Goal: Information Seeking & Learning: Learn about a topic

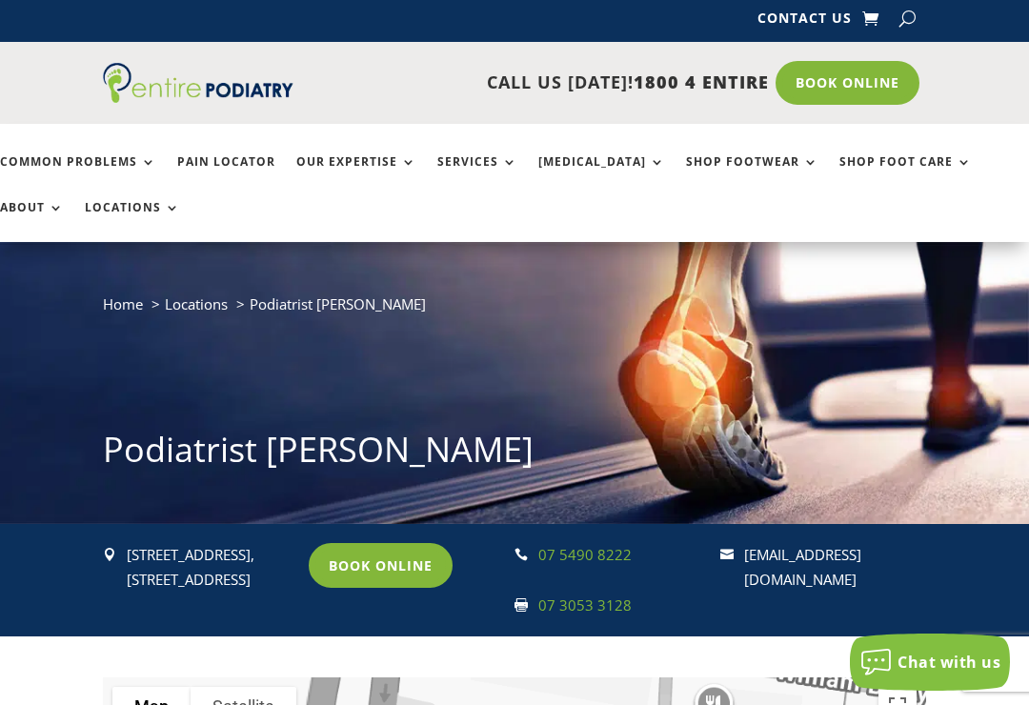
scroll to position [66, 0]
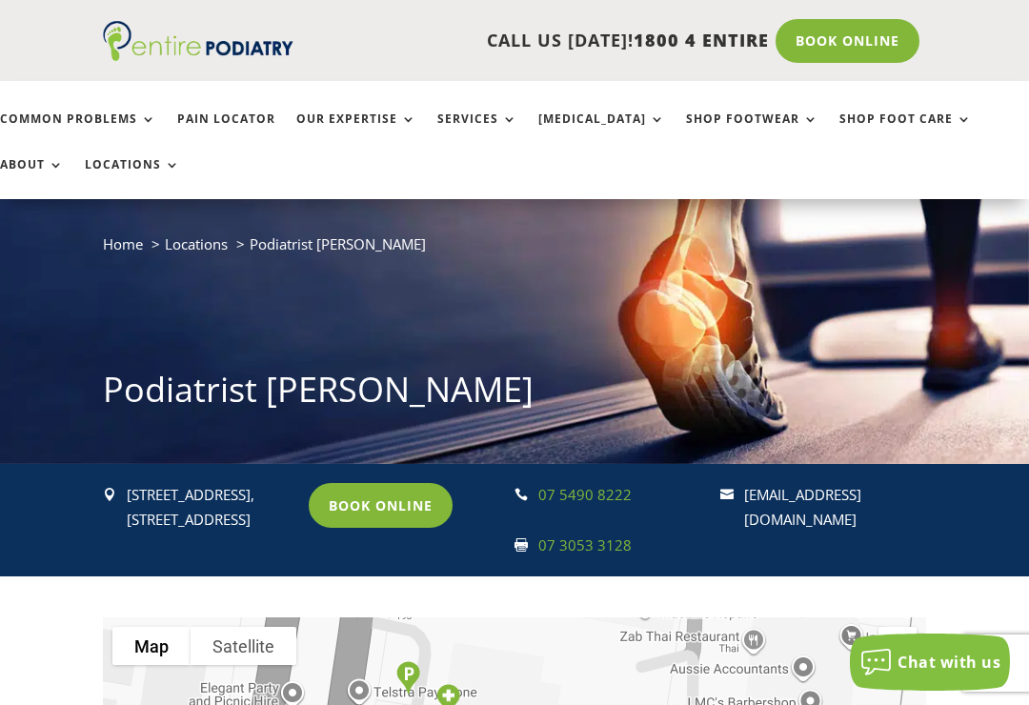
click at [140, 120] on link "Common Problems" at bounding box center [78, 132] width 156 height 41
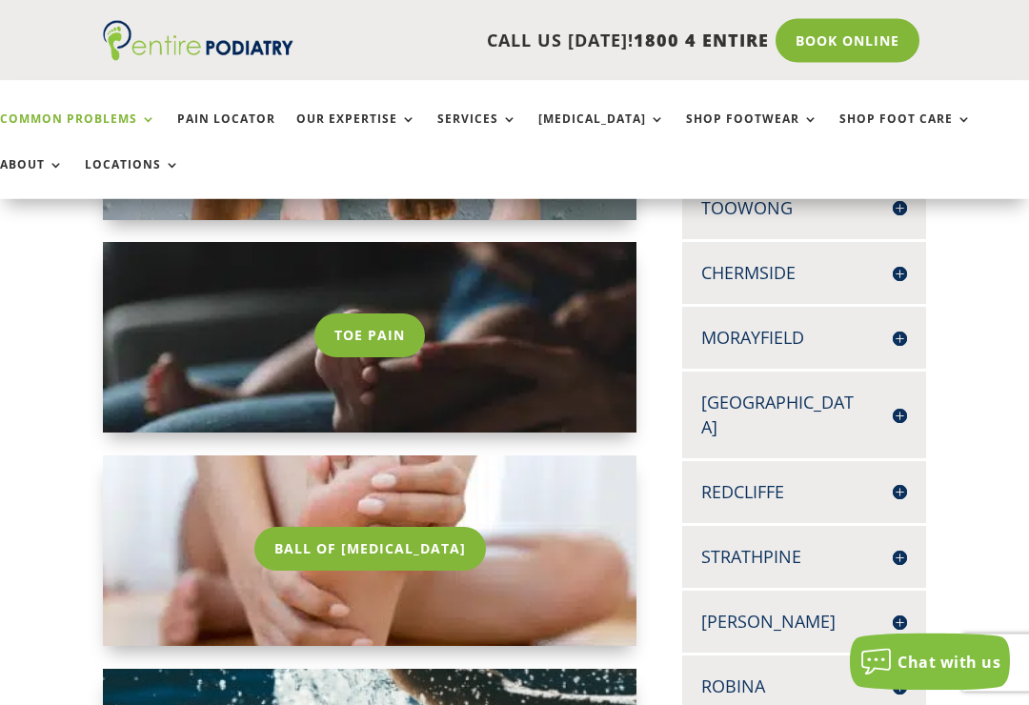
scroll to position [542, 0]
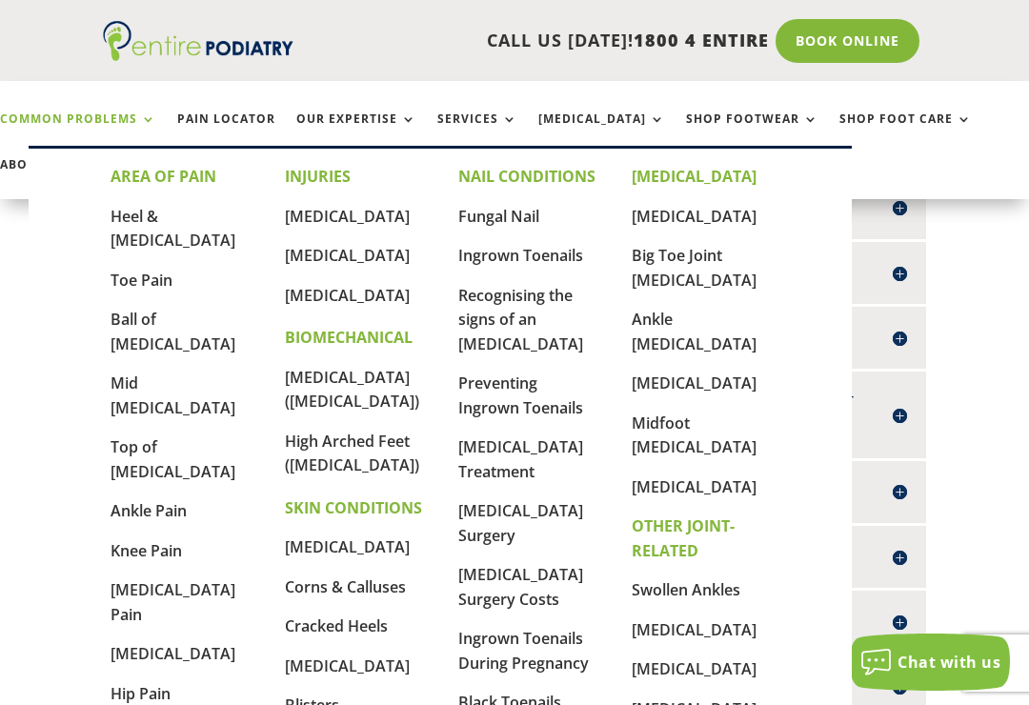
click at [394, 583] on link "Corns & Calluses" at bounding box center [345, 587] width 121 height 21
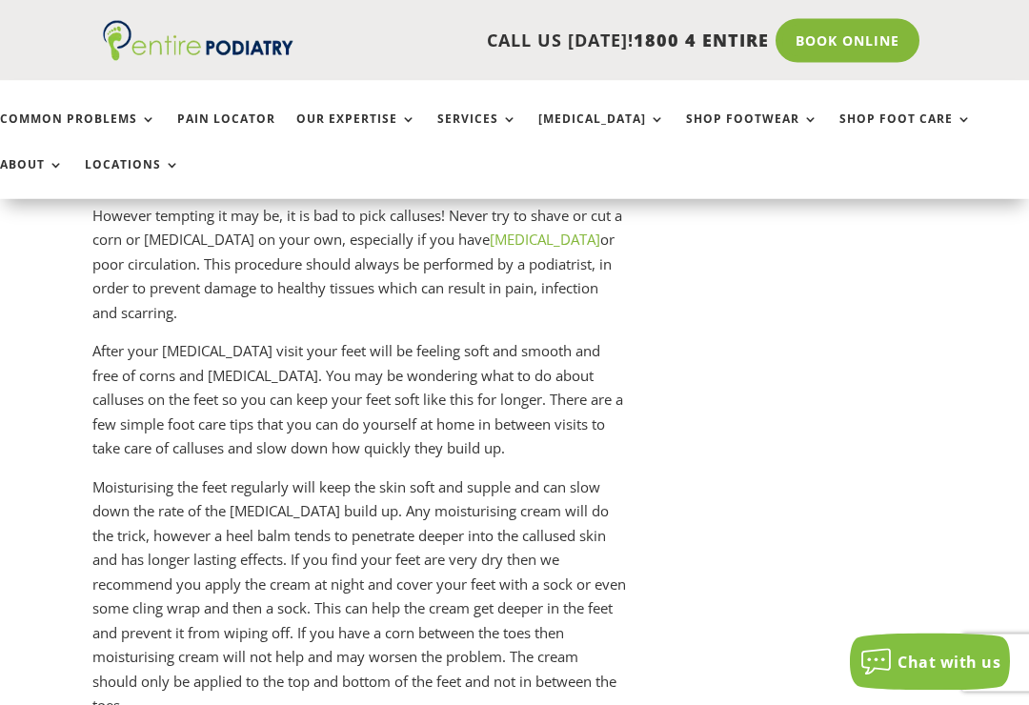
scroll to position [5230, 10]
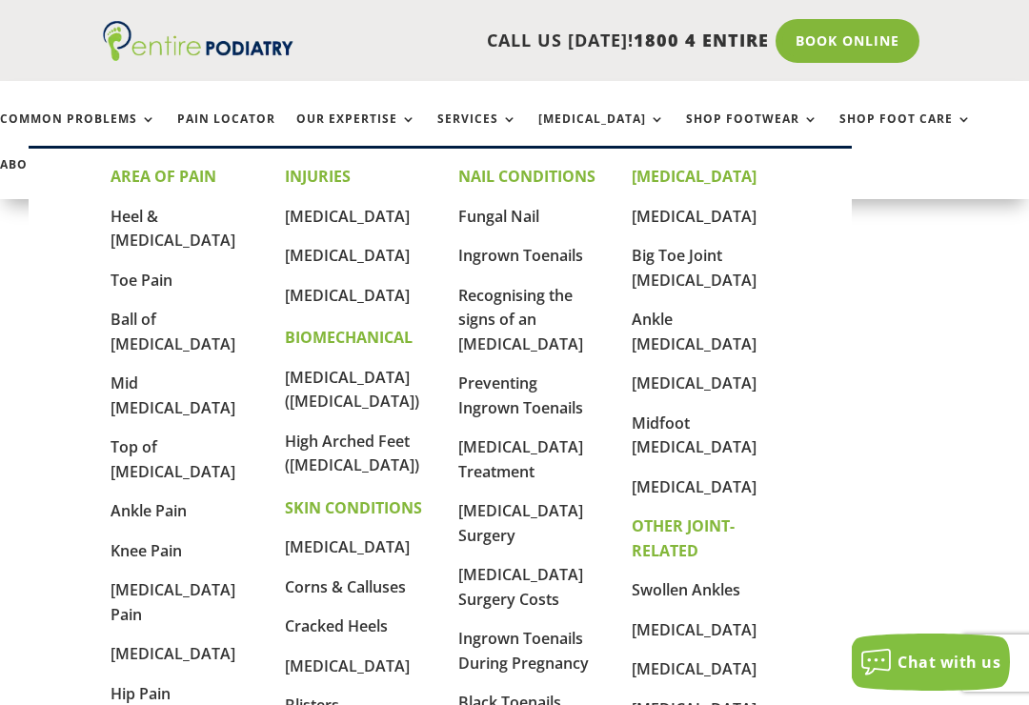
click at [531, 595] on link "[MEDICAL_DATA] Surgery Costs" at bounding box center [520, 587] width 125 height 46
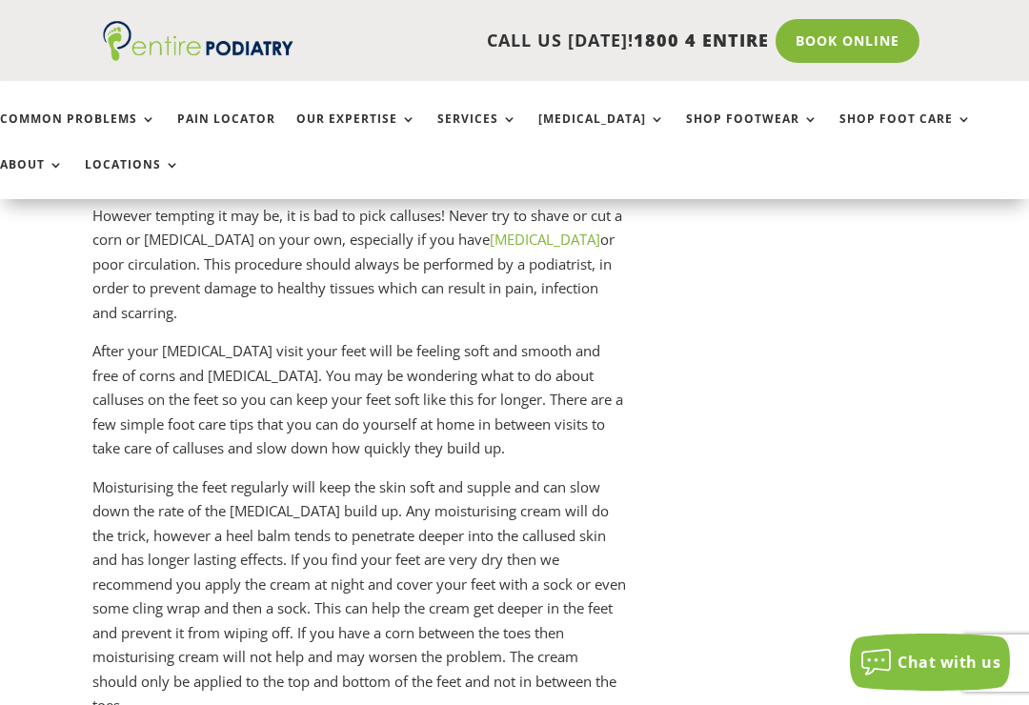
scroll to position [5259, 10]
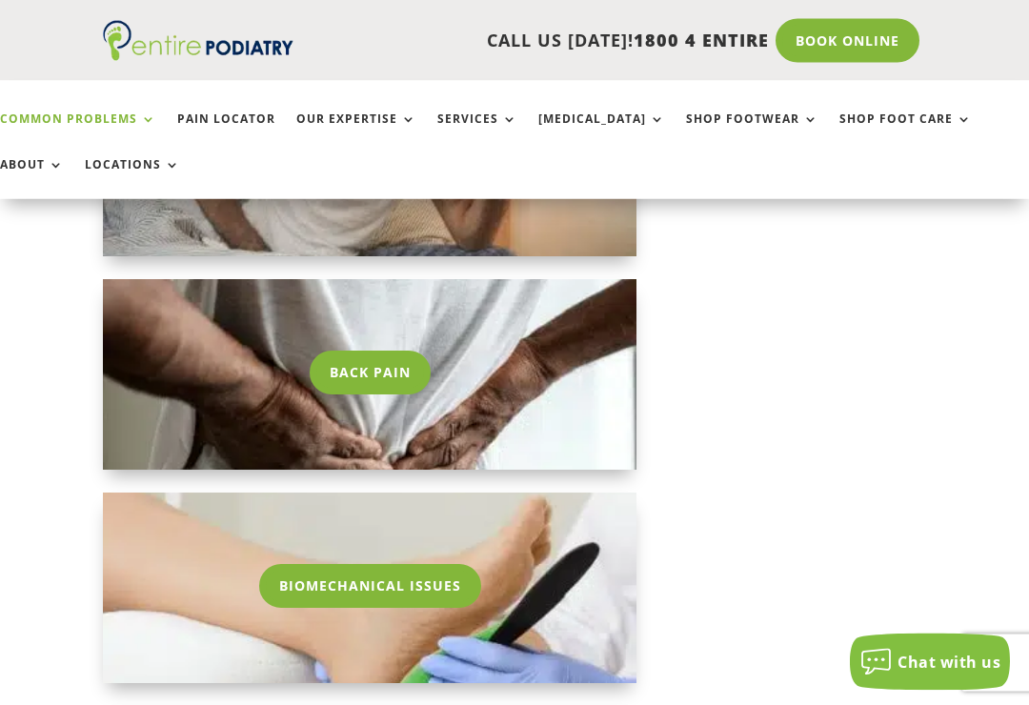
scroll to position [2425, 0]
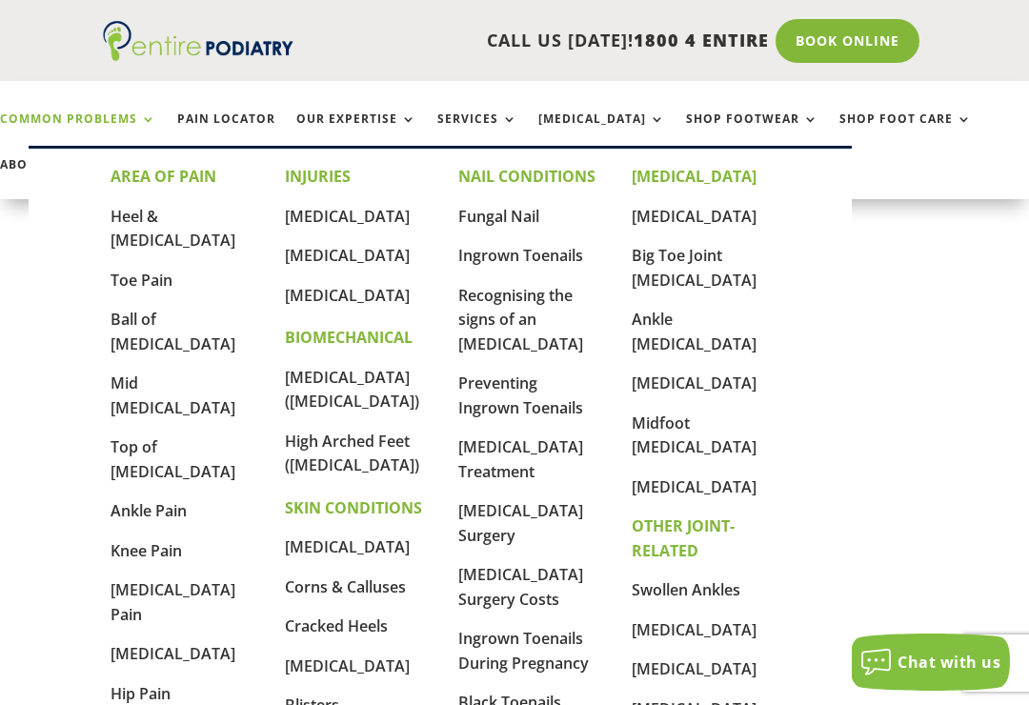
click at [479, 541] on link "[MEDICAL_DATA] Surgery" at bounding box center [520, 523] width 125 height 46
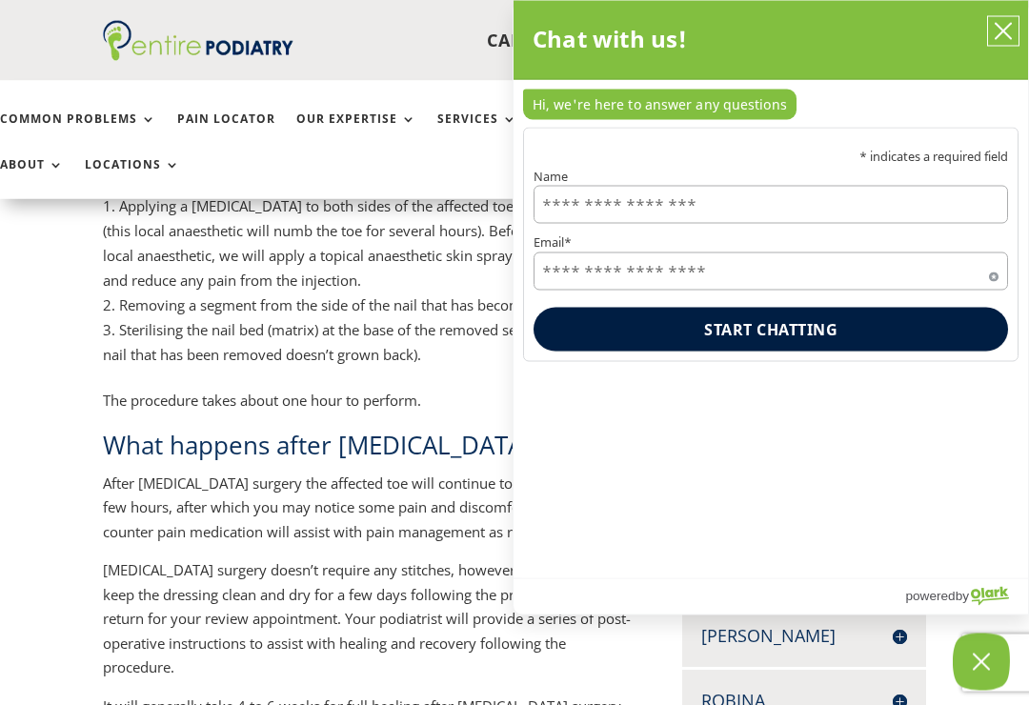
click at [1017, 27] on button "close chatbox" at bounding box center [1003, 31] width 30 height 29
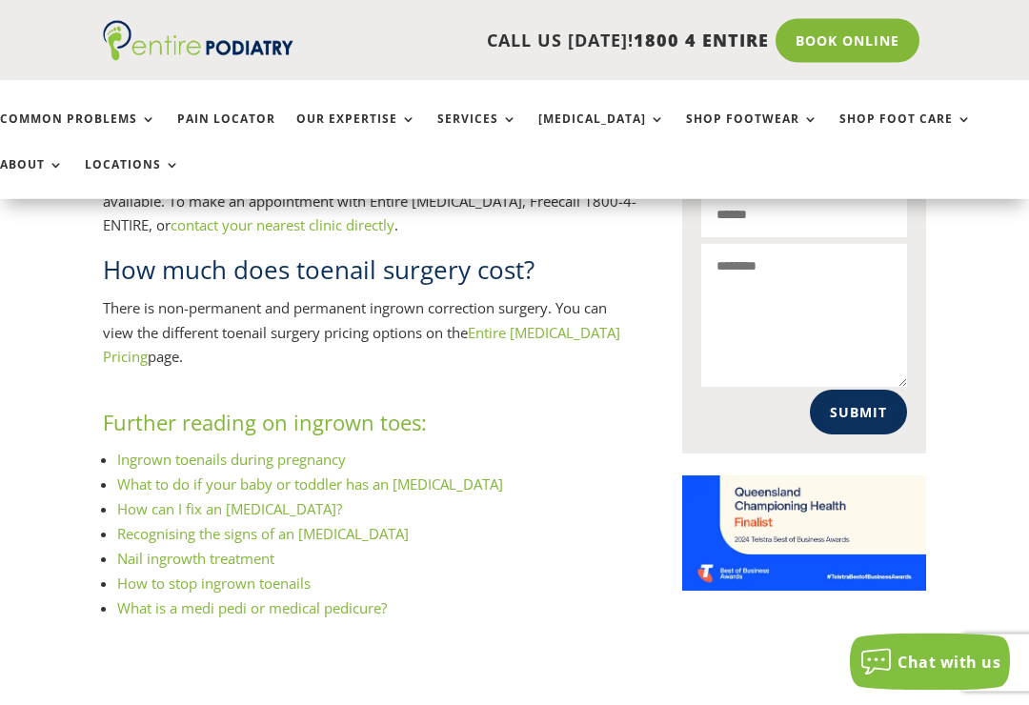
scroll to position [1325, 0]
click at [524, 323] on link "Entire Podiatry Pricing" at bounding box center [362, 345] width 518 height 44
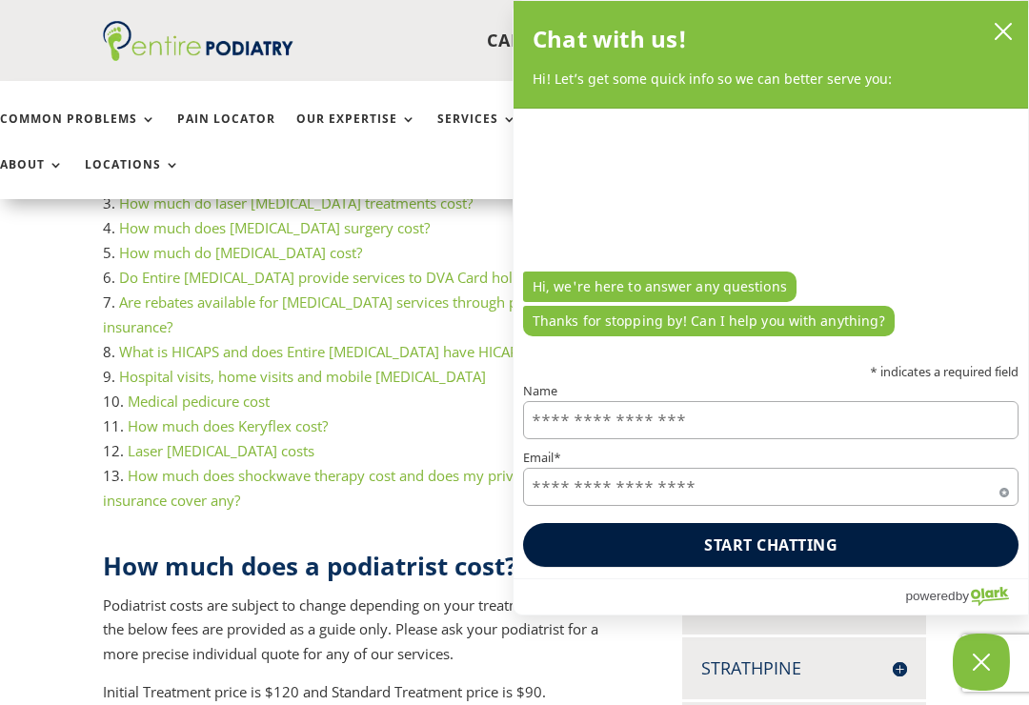
scroll to position [427, 0]
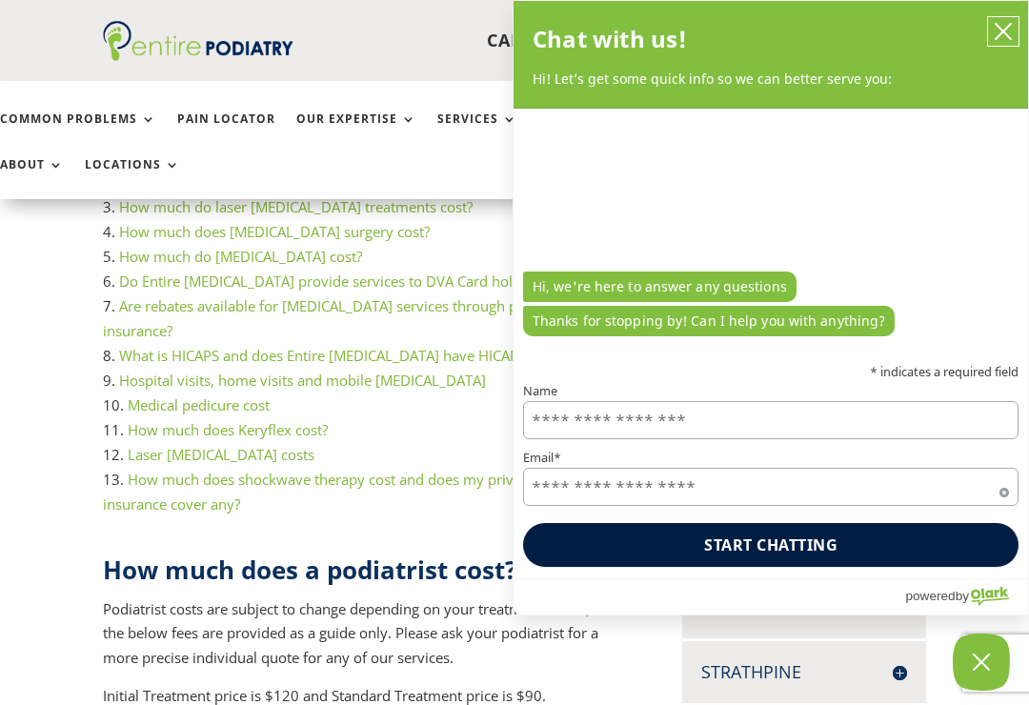
click at [1005, 44] on button "close chatbox" at bounding box center [1003, 31] width 30 height 29
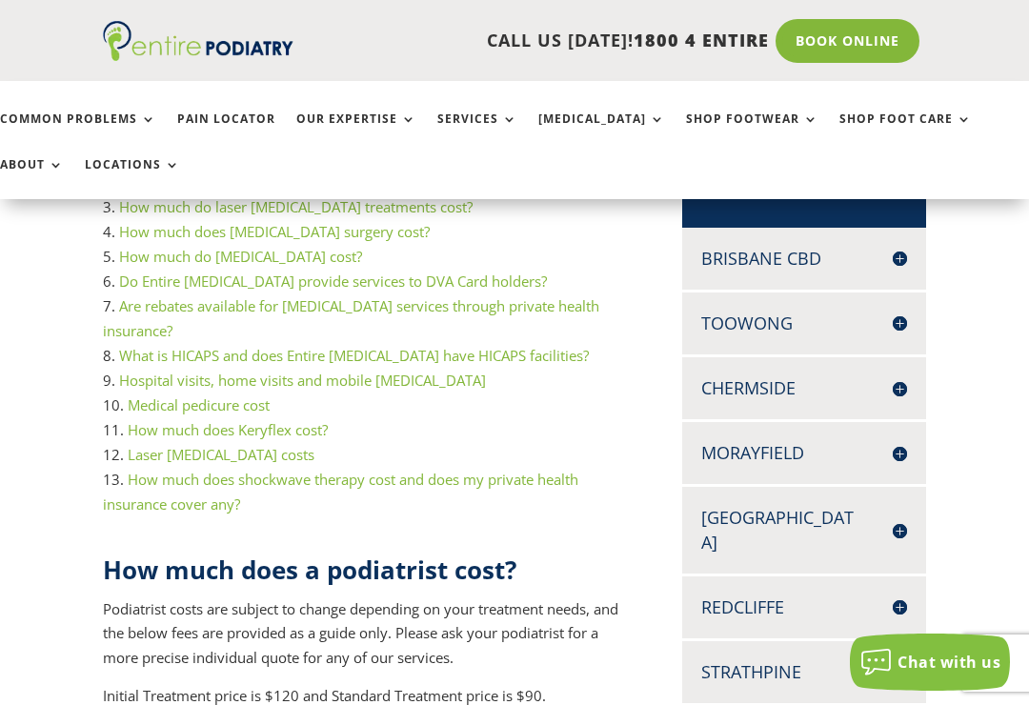
click at [1005, 44] on div "CALL US TODAY! 1800 4 ENTIRE Call 1800 4 ENTIRE Book Online" at bounding box center [514, 41] width 1029 height 82
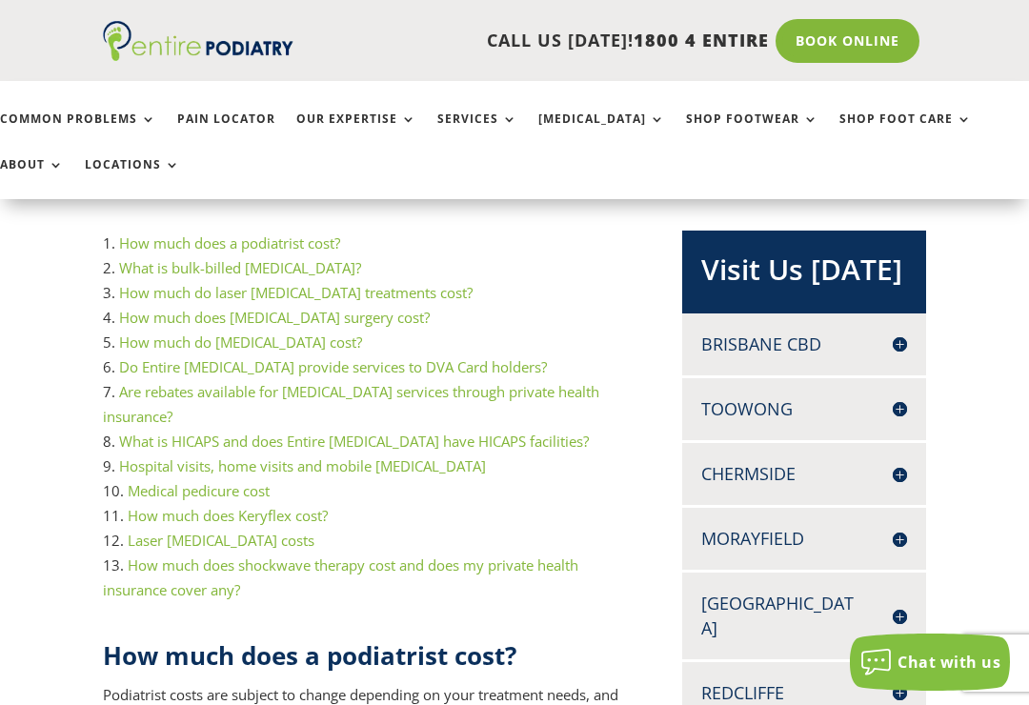
scroll to position [340, 0]
click at [136, 315] on link "How much does ingrown toenail surgery cost?" at bounding box center [274, 318] width 311 height 19
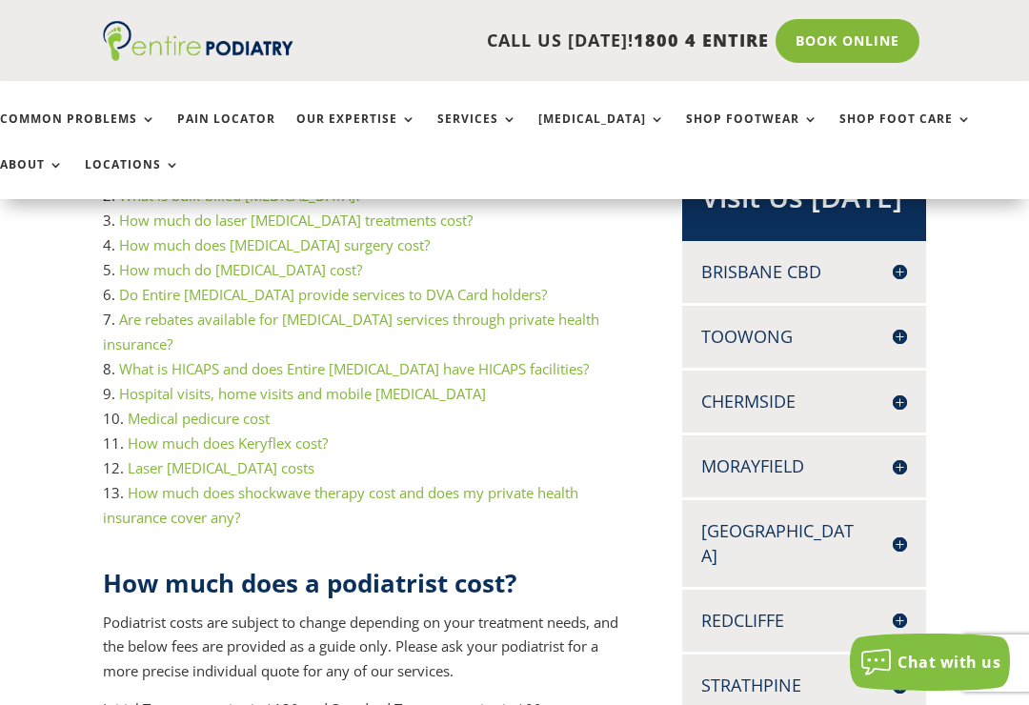
scroll to position [412, 0]
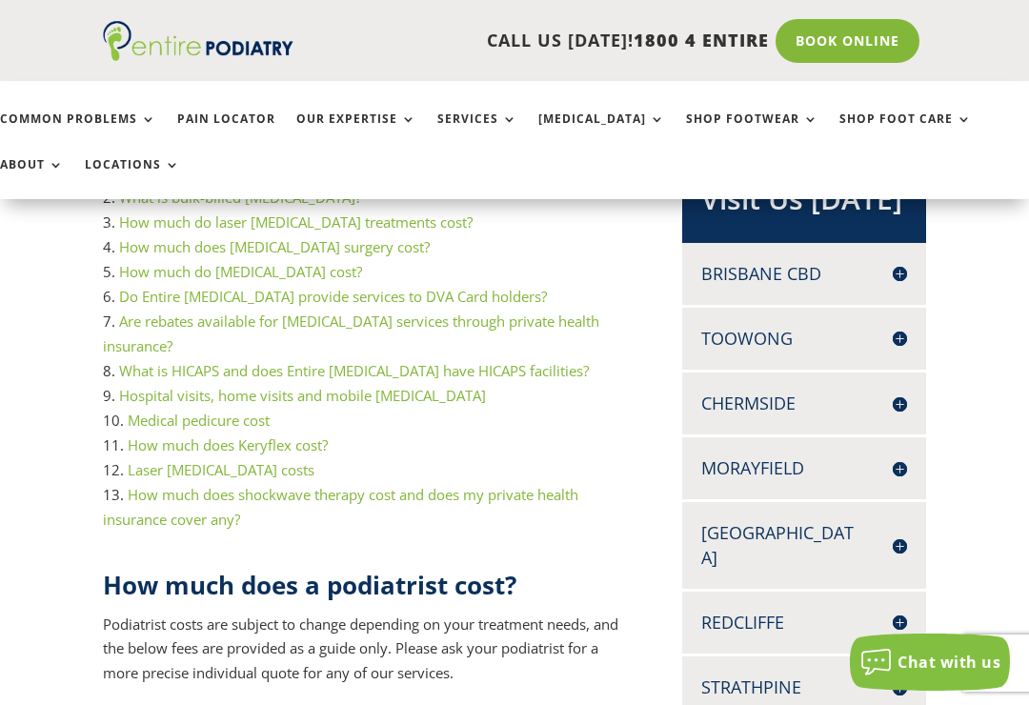
click at [154, 411] on link "Medical pedicure cost" at bounding box center [199, 420] width 142 height 19
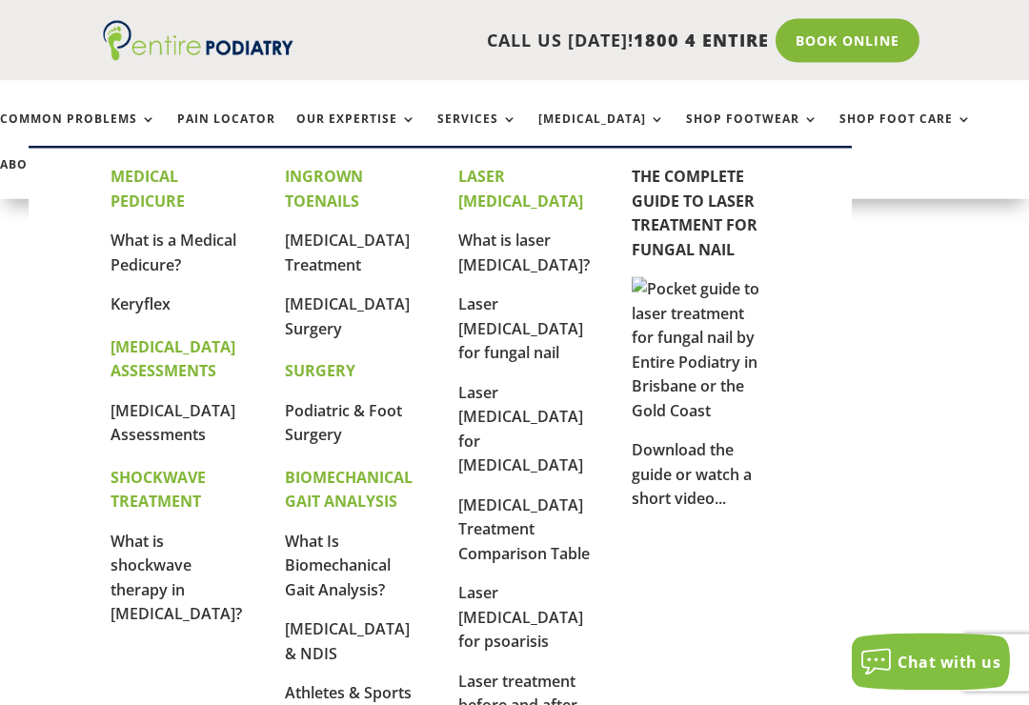
scroll to position [9086, 0]
click at [137, 248] on link "What is a Medical Pedicure?" at bounding box center [174, 253] width 126 height 46
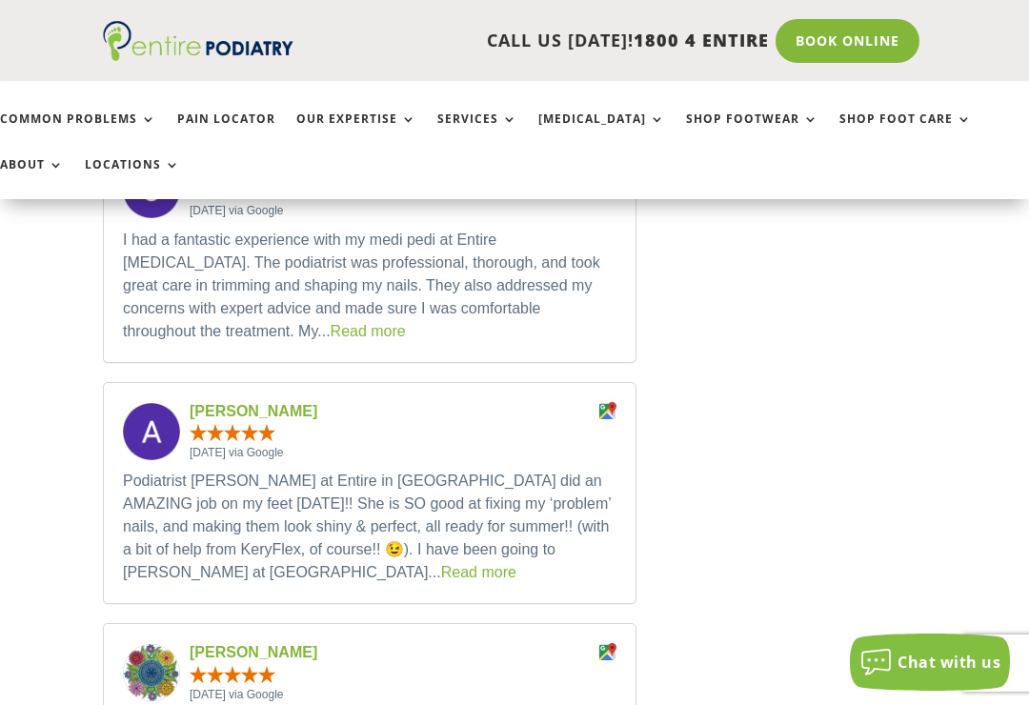
scroll to position [4053, 0]
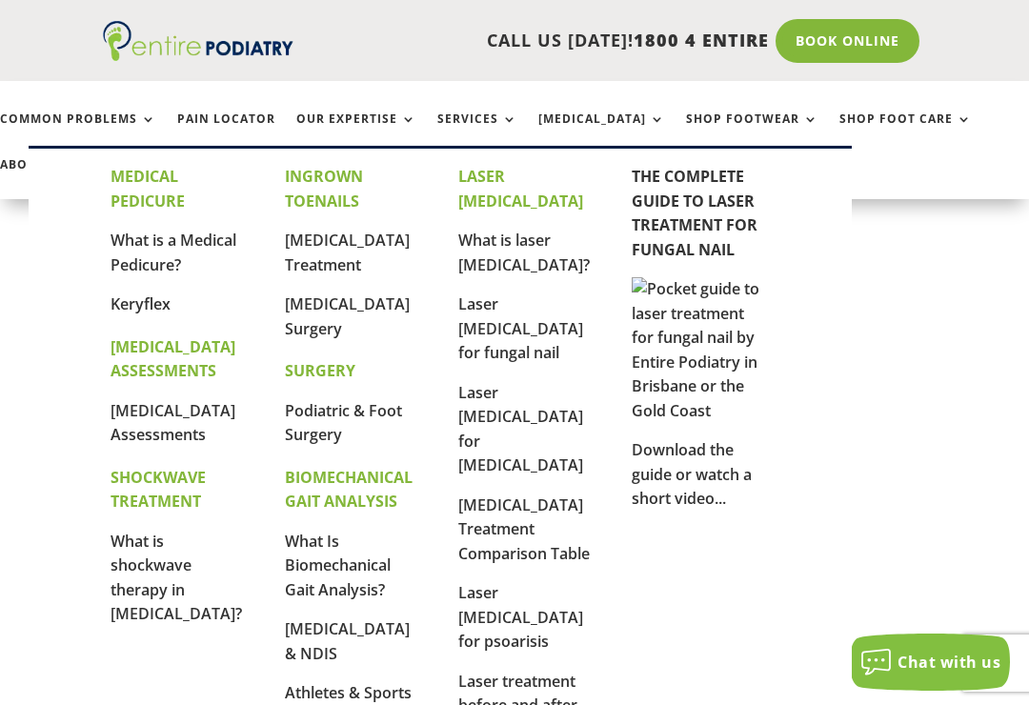
click at [163, 301] on link "Keryflex" at bounding box center [141, 304] width 60 height 21
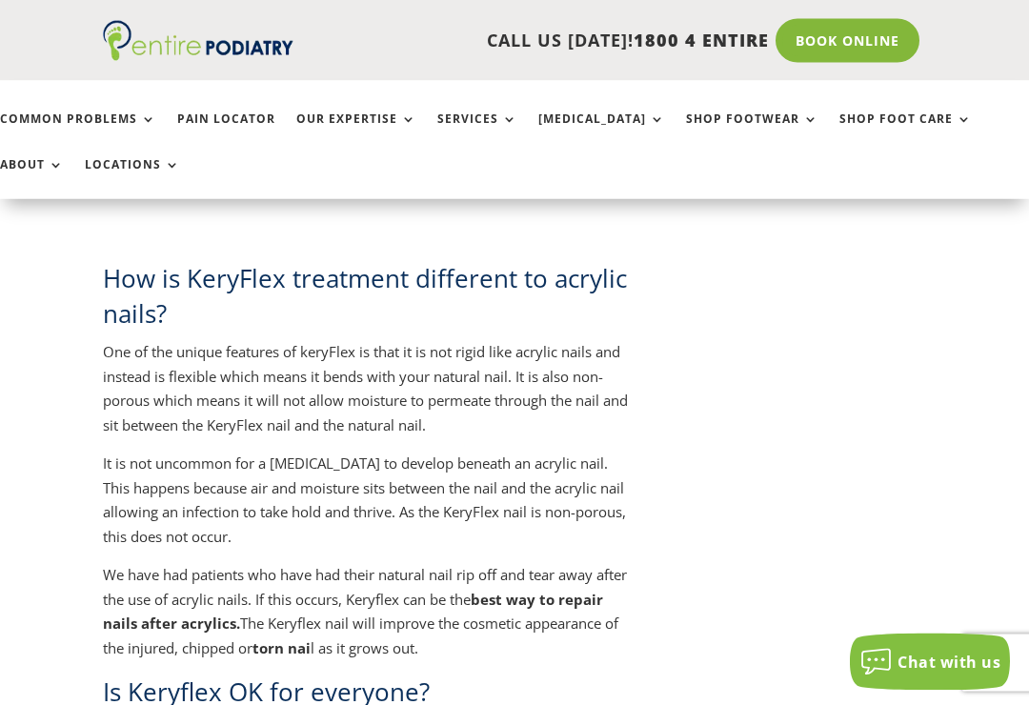
scroll to position [2347, 0]
